Goal: Find specific page/section: Find specific page/section

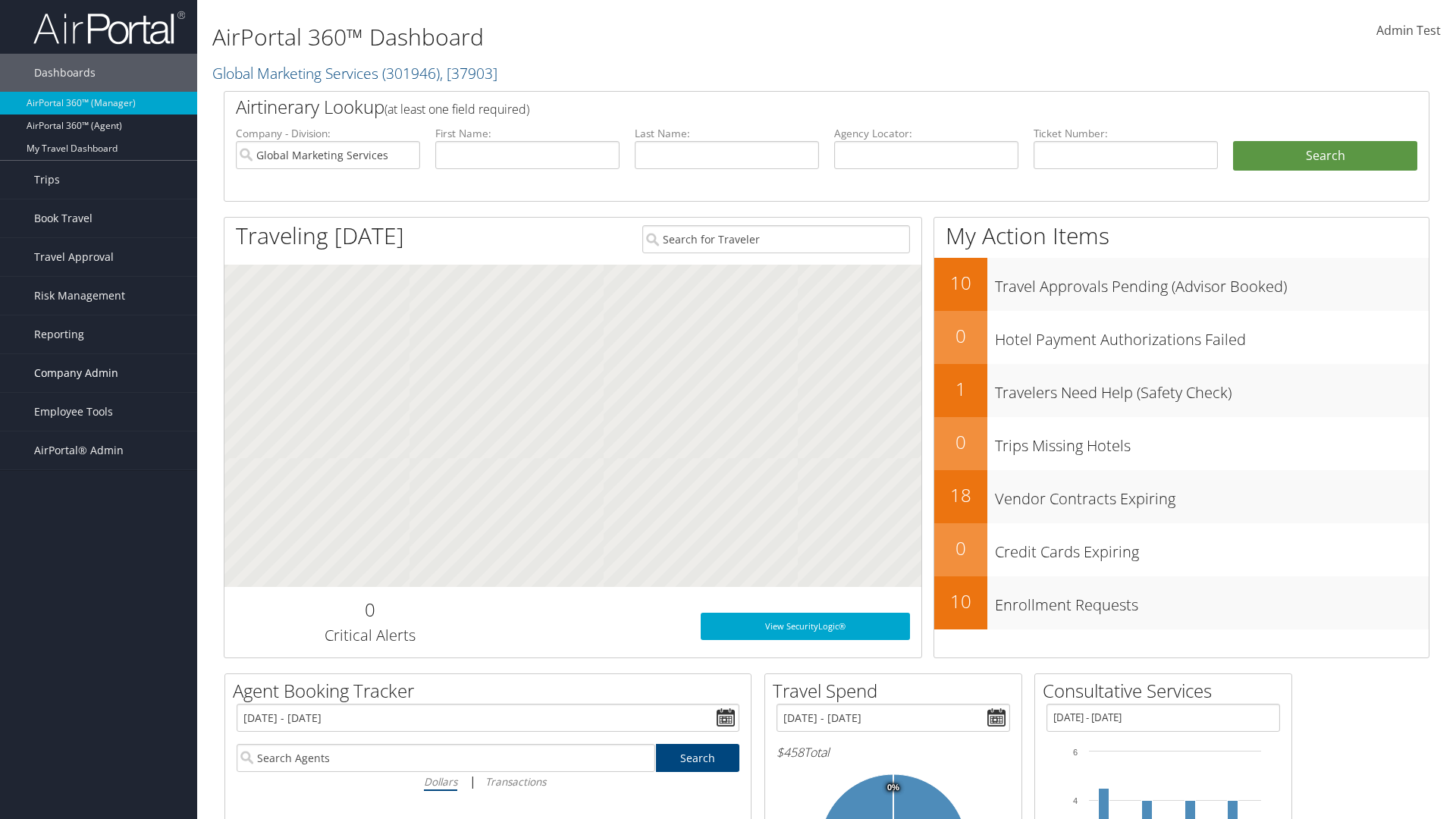
click at [98, 373] on span "Company Admin" at bounding box center [76, 373] width 84 height 38
click at [0, 0] on link "Travel Policy" at bounding box center [0, 0] width 0 height 0
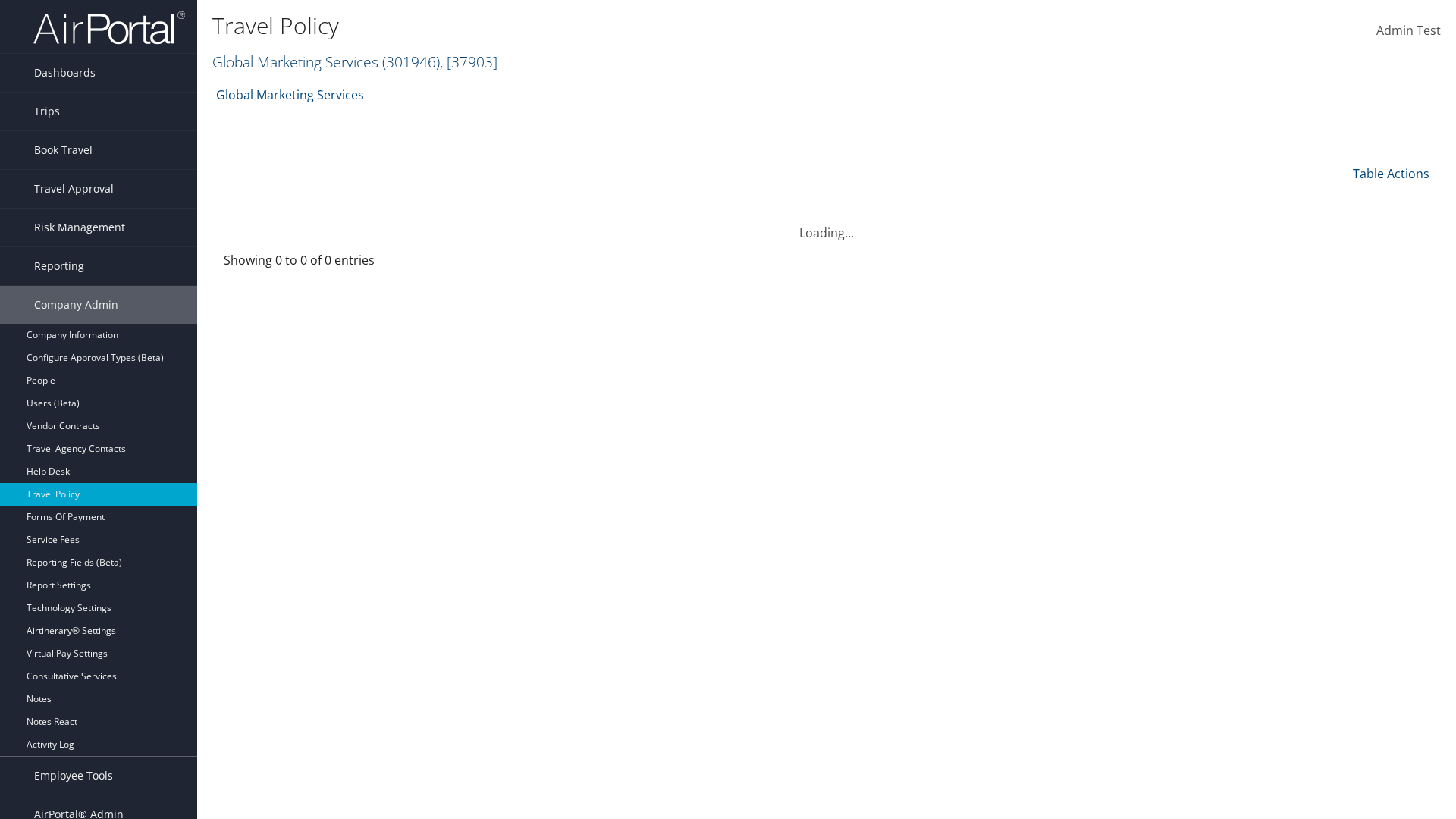
click at [294, 62] on link "Global Marketing Services ( 301946 ) , [ 37903 ]" at bounding box center [355, 62] width 285 height 21
click at [0, 0] on input "search" at bounding box center [0, 0] width 0 height 0
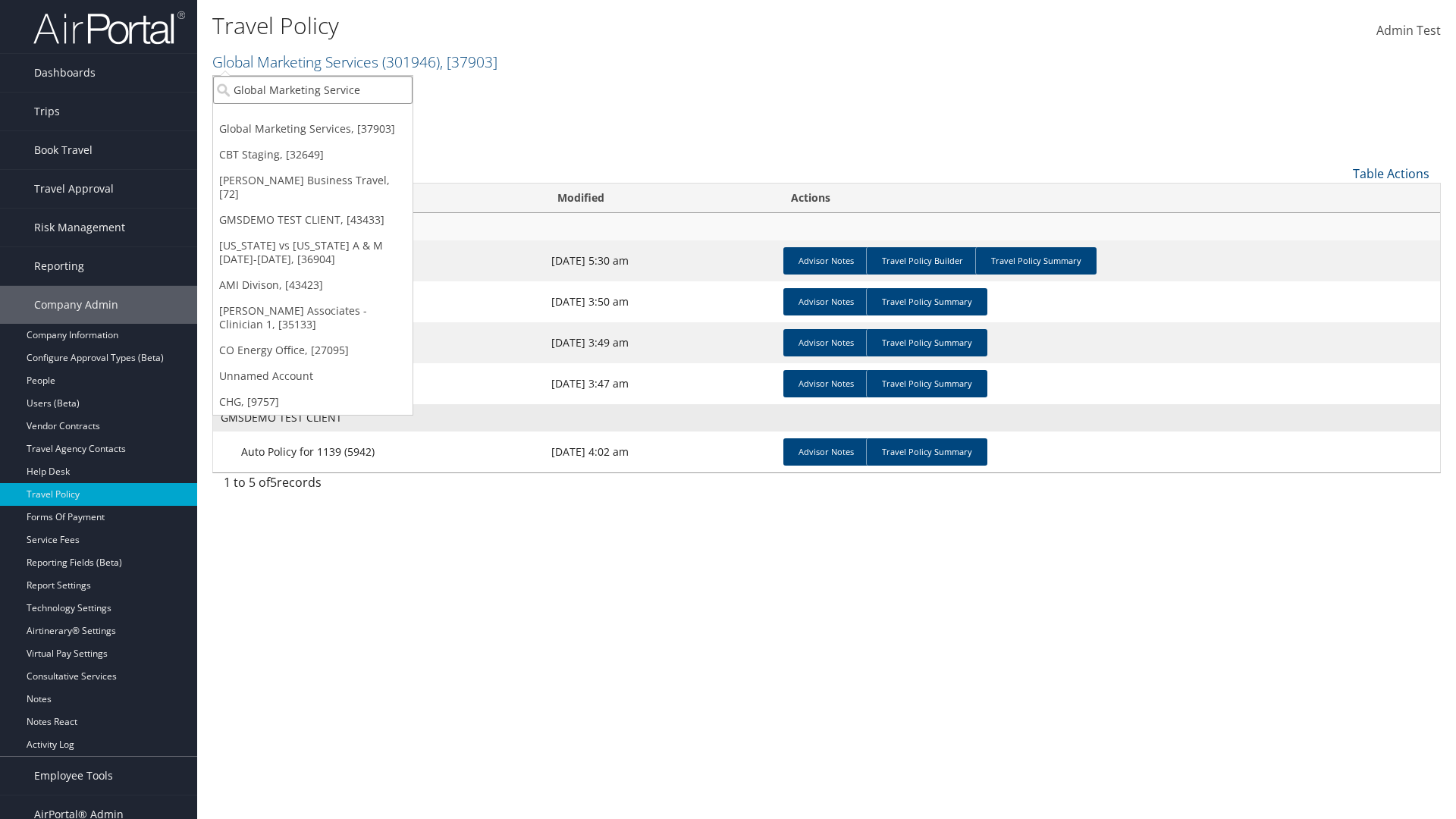
type input "Global Marketing Services"
click at [327, 117] on div "Global Marketing Services (301946), [37903]" at bounding box center [326, 117] width 244 height 14
